Goal: Browse casually

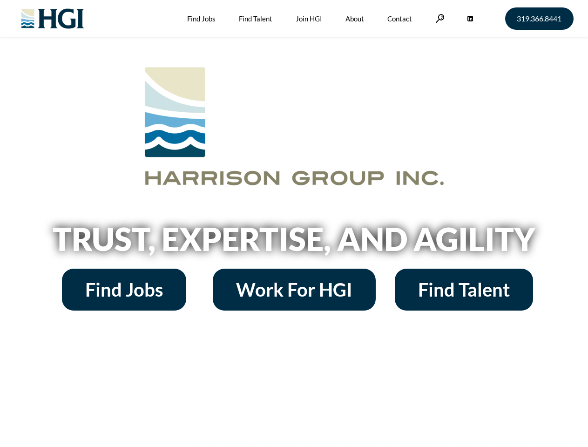
click at [294, 224] on h2 "Trust, Expertise, and Agility" at bounding box center [294, 239] width 531 height 32
click at [439, 18] on link at bounding box center [440, 18] width 9 height 9
click at [294, 242] on h2 "Trust, Expertise, and Agility" at bounding box center [294, 239] width 531 height 32
click at [294, 224] on h2 "Trust, Expertise, and Agility" at bounding box center [294, 239] width 531 height 32
click at [439, 18] on link at bounding box center [440, 18] width 9 height 9
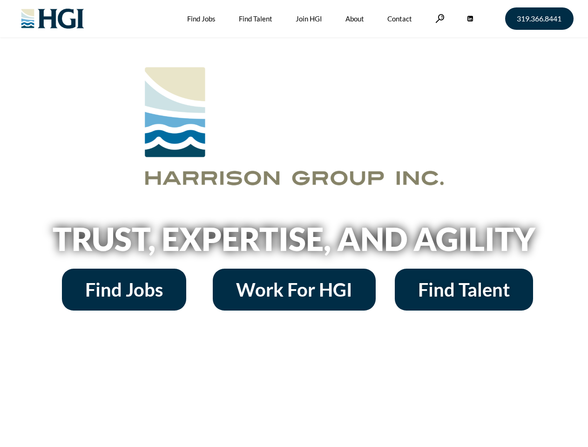
click at [294, 242] on h2 "Trust, Expertise, and Agility" at bounding box center [294, 239] width 531 height 32
